Goal: Use online tool/utility: Utilize a website feature to perform a specific function

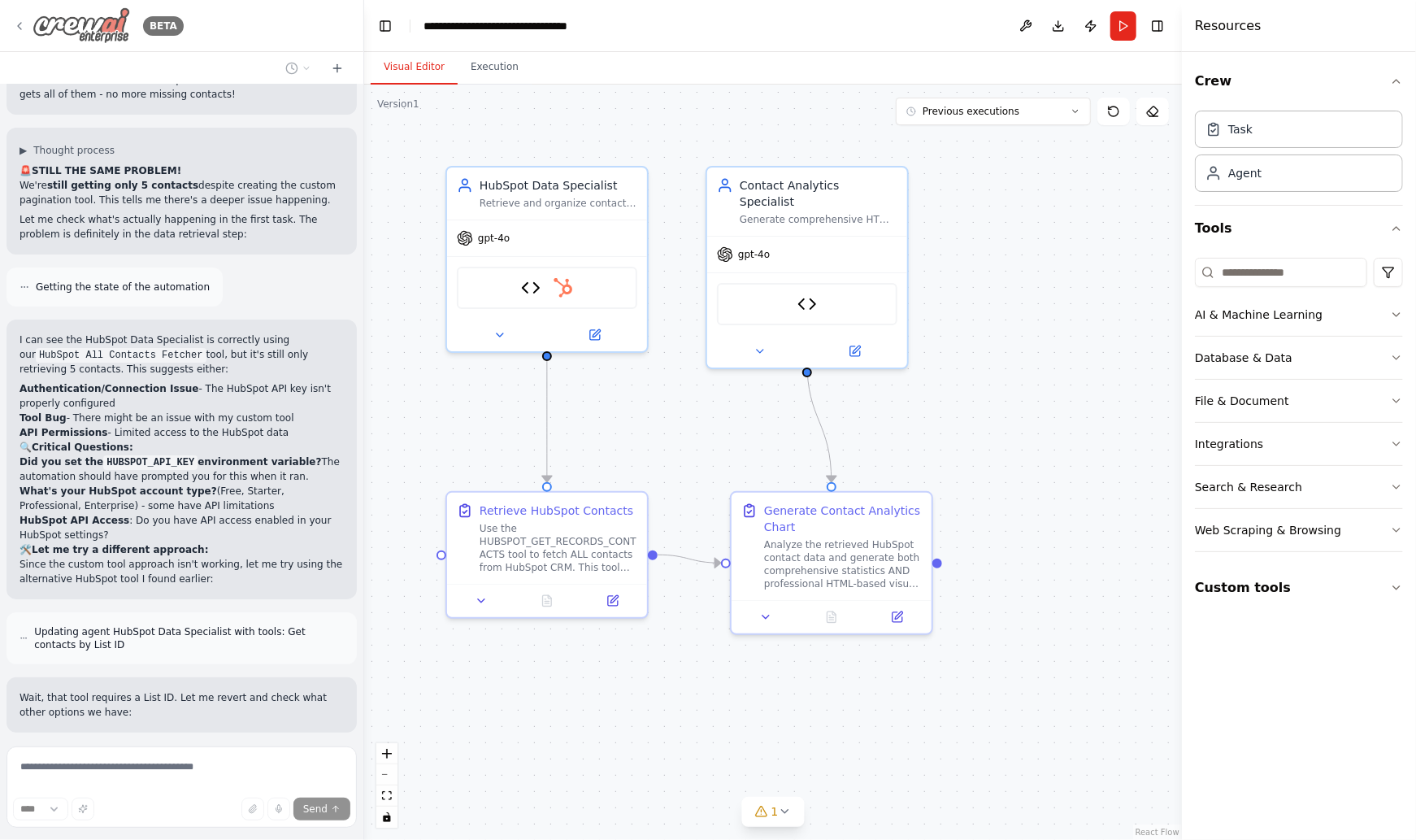
click at [21, 23] on icon at bounding box center [20, 26] width 3 height 7
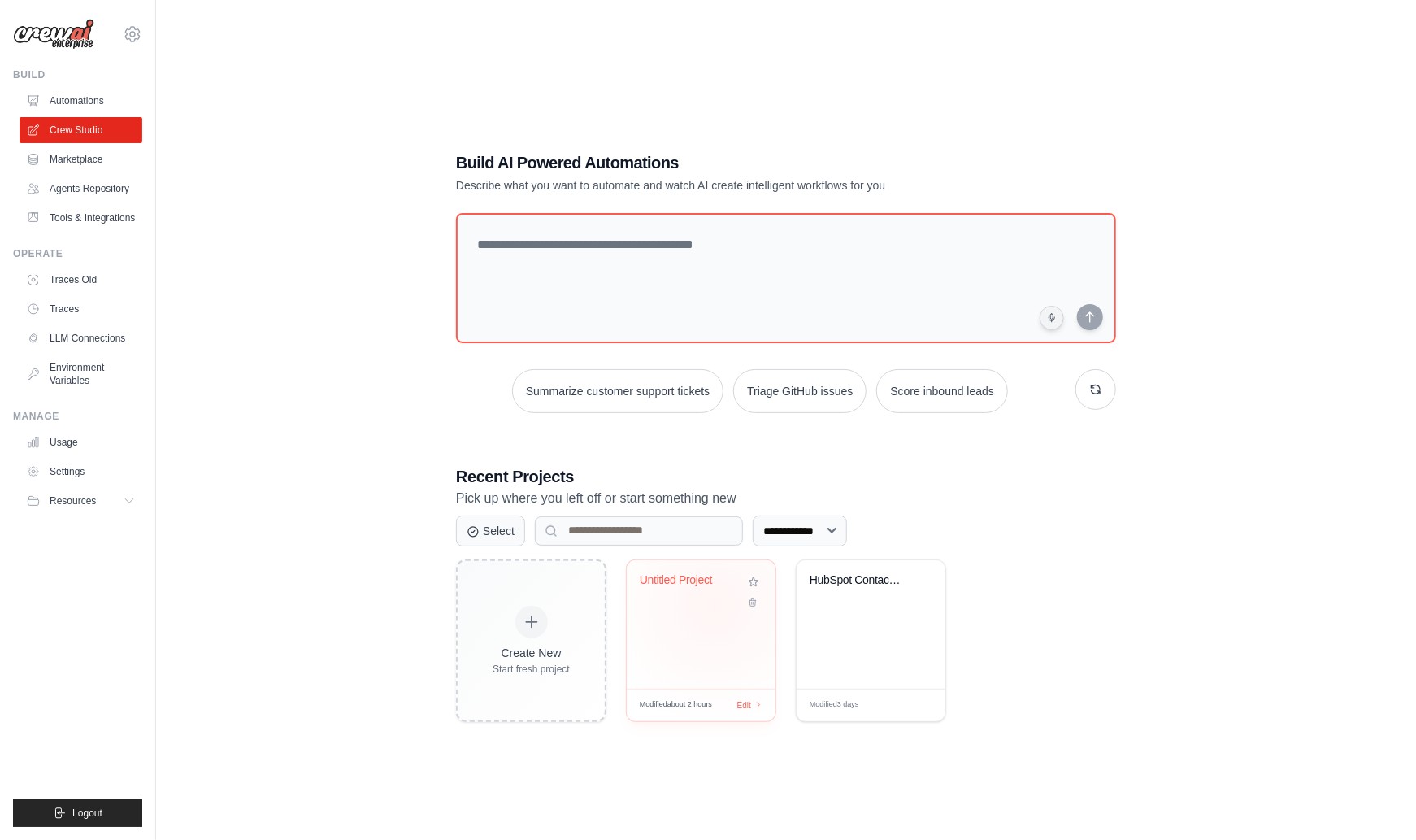
click at [714, 605] on div "Untitled Project" at bounding box center [701, 592] width 122 height 37
click at [92, 823] on button "Logout" at bounding box center [78, 813] width 129 height 27
click at [96, 813] on span "Logout" at bounding box center [87, 814] width 30 height 13
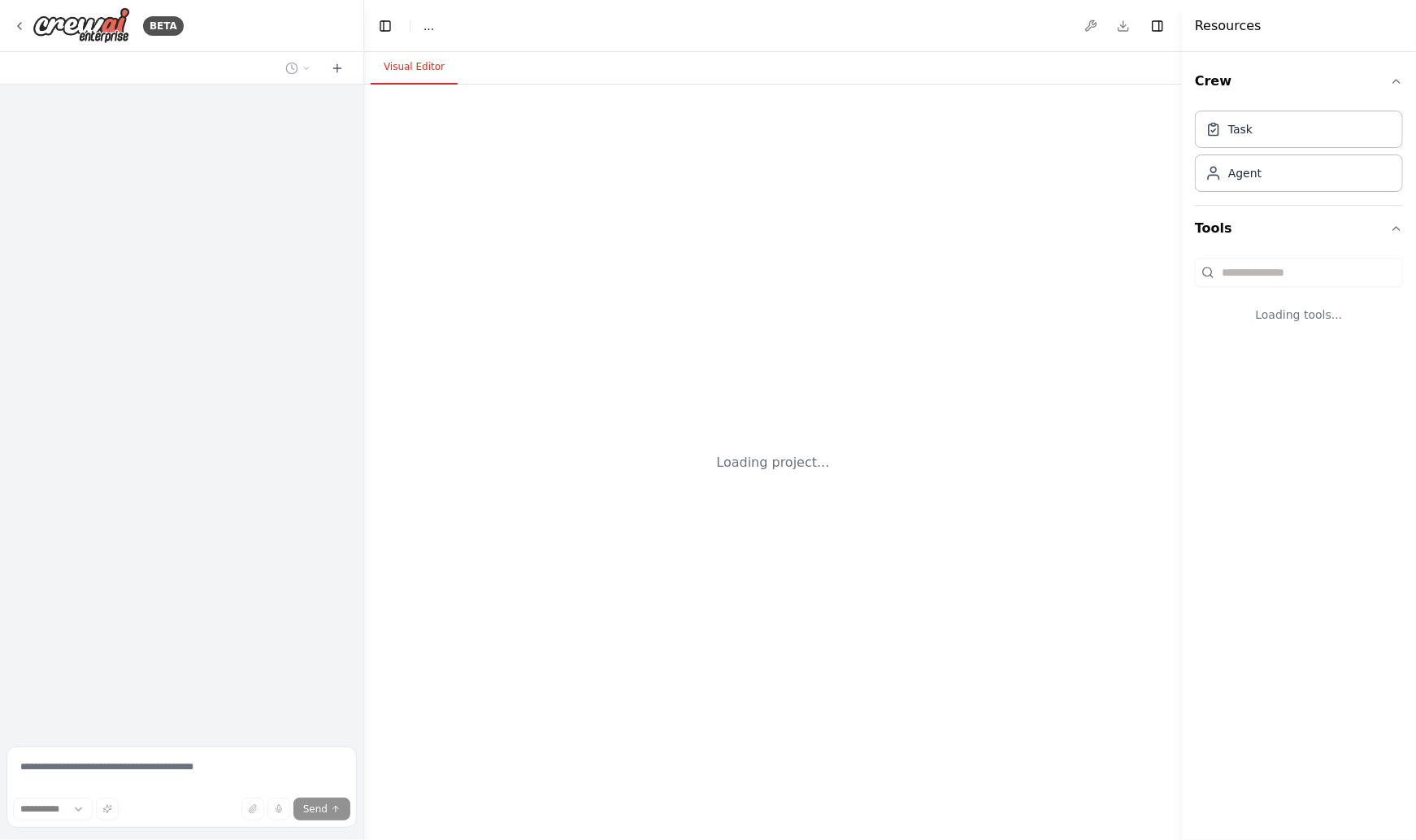
select select "****"
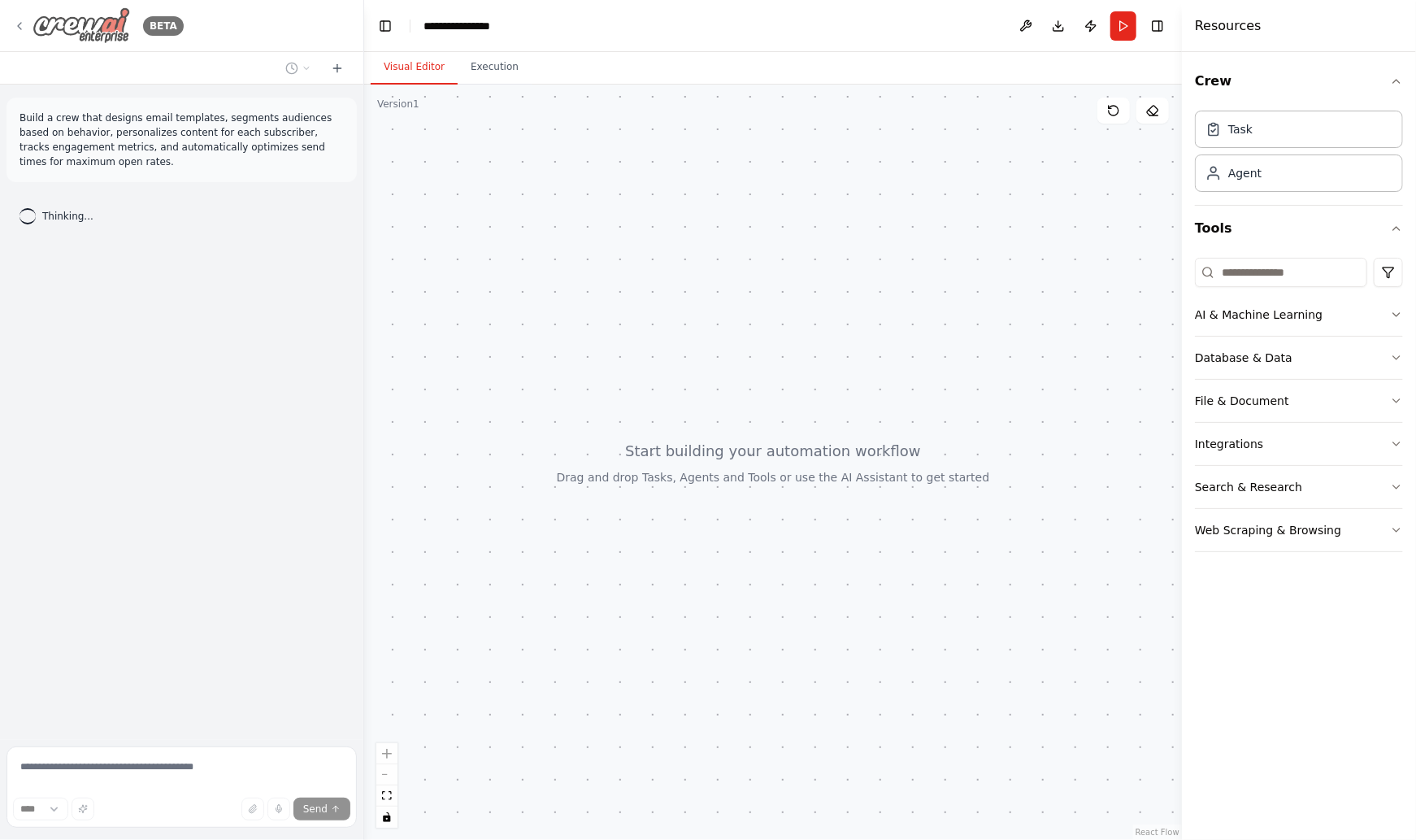
click at [22, 23] on icon at bounding box center [20, 26] width 3 height 7
